Goal: Navigation & Orientation: Find specific page/section

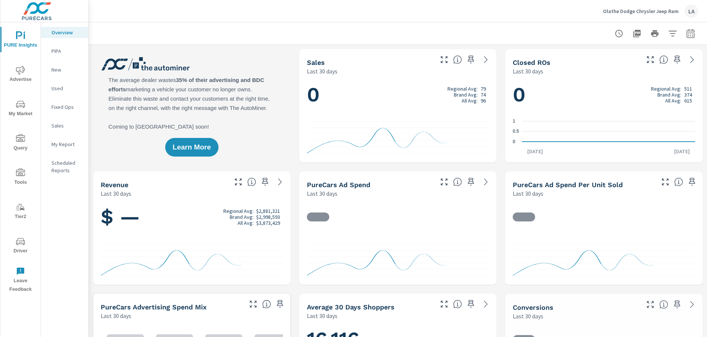
scroll to position [0, 0]
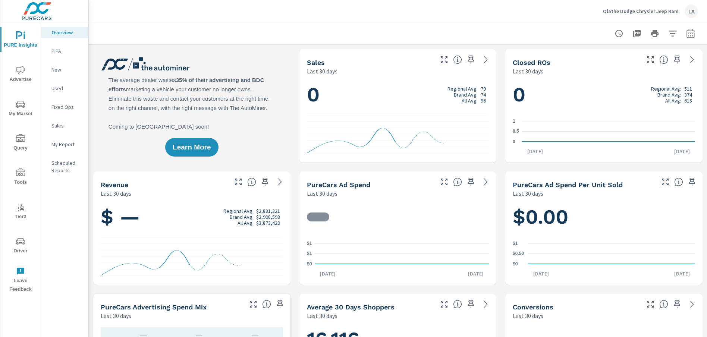
click at [15, 176] on span "Tools" at bounding box center [21, 177] width 36 height 18
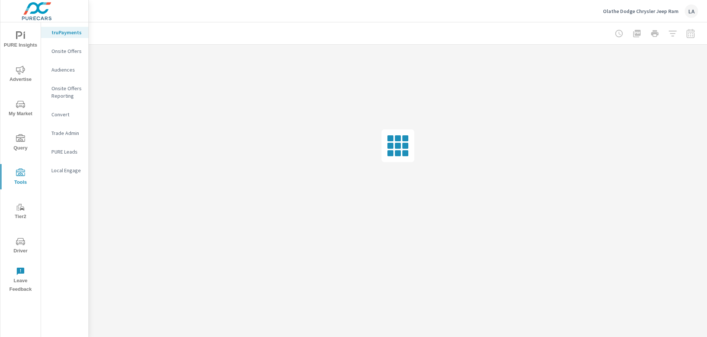
click at [23, 105] on icon "nav menu" at bounding box center [20, 104] width 9 height 9
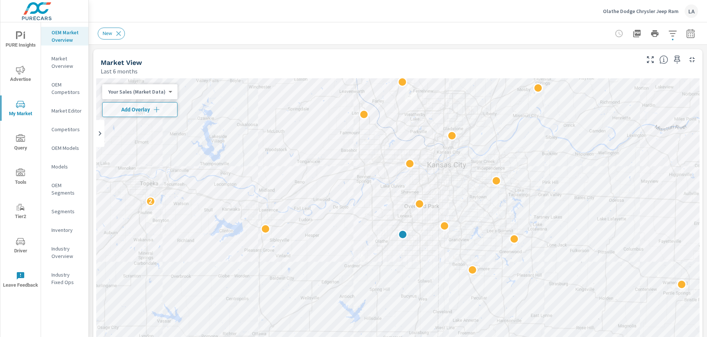
scroll to position [22, 0]
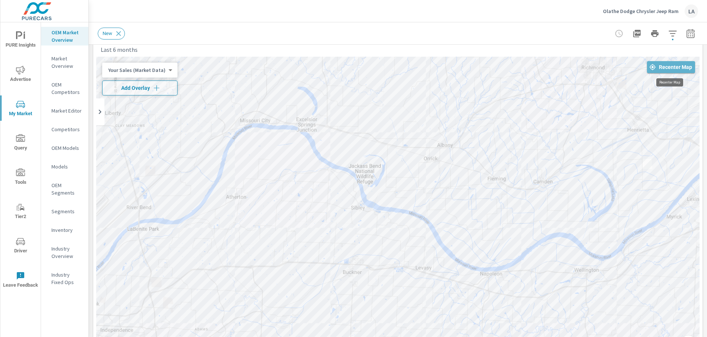
click at [669, 69] on span "Recenter Map" at bounding box center [671, 67] width 42 height 7
